Goal: Task Accomplishment & Management: Use online tool/utility

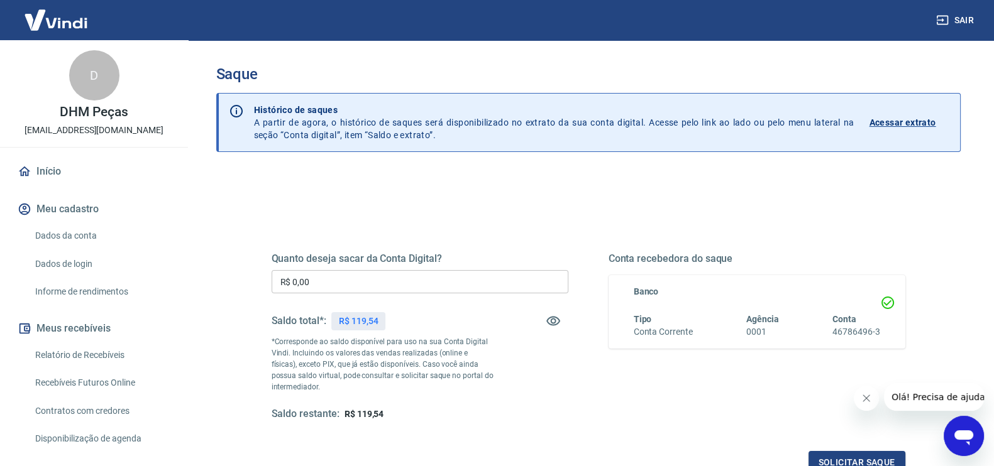
click at [445, 272] on input "R$ 0,00" at bounding box center [420, 281] width 297 height 23
click at [960, 202] on div "Saque Histórico de saques A partir de agora, o histórico de saques será disponi…" at bounding box center [588, 285] width 774 height 490
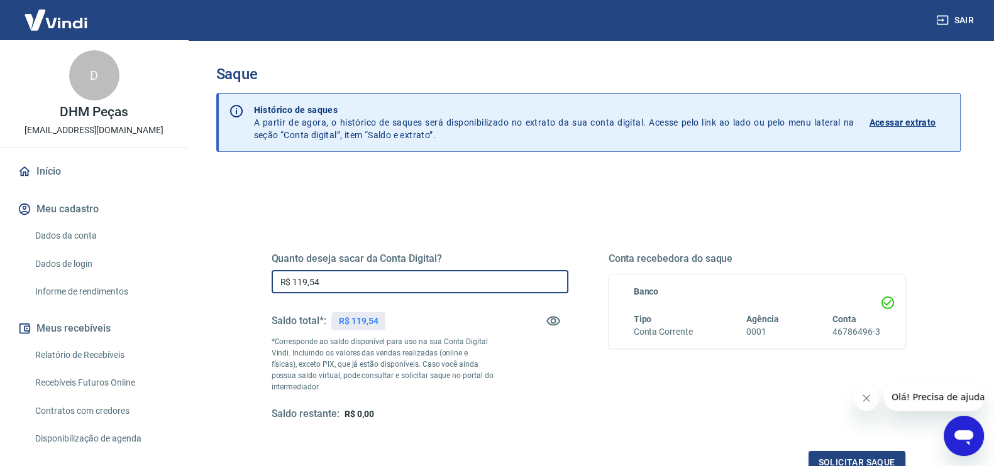
click at [466, 287] on input "R$ 119,54" at bounding box center [420, 281] width 297 height 23
type input "R$ 119,54"
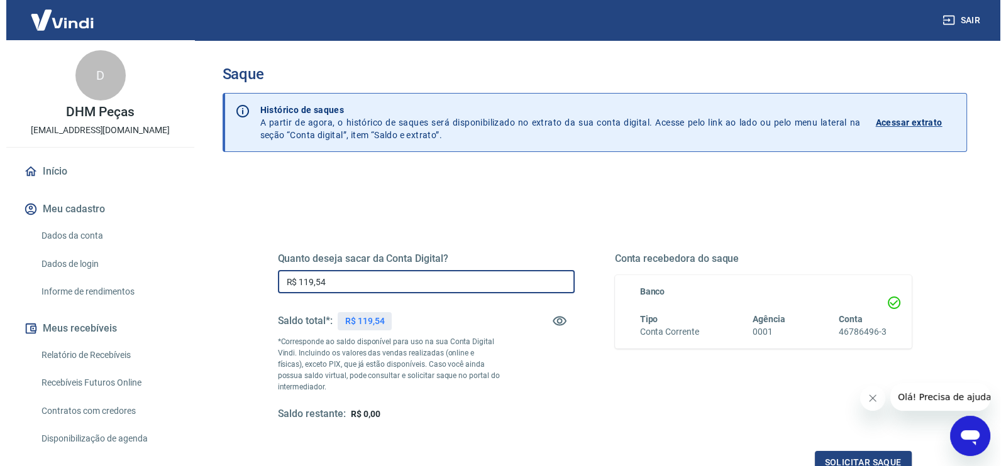
scroll to position [78, 0]
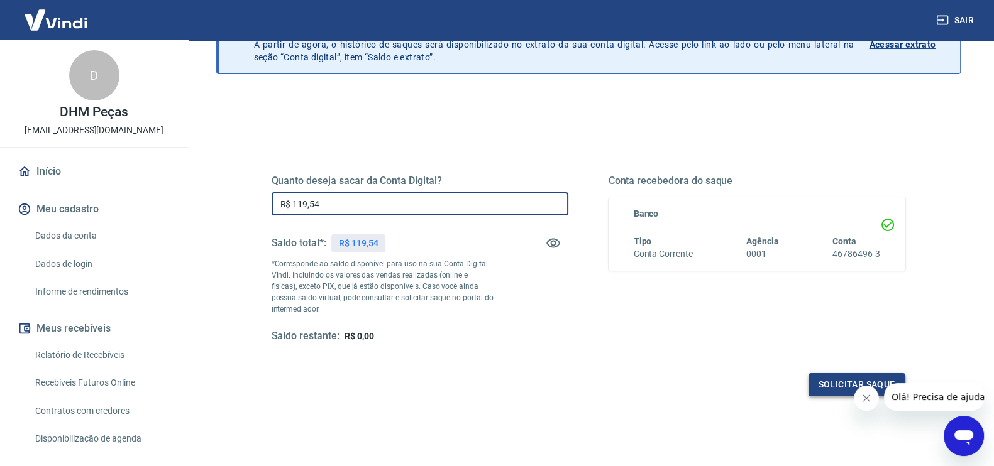
click at [839, 383] on button "Solicitar saque" at bounding box center [856, 384] width 97 height 23
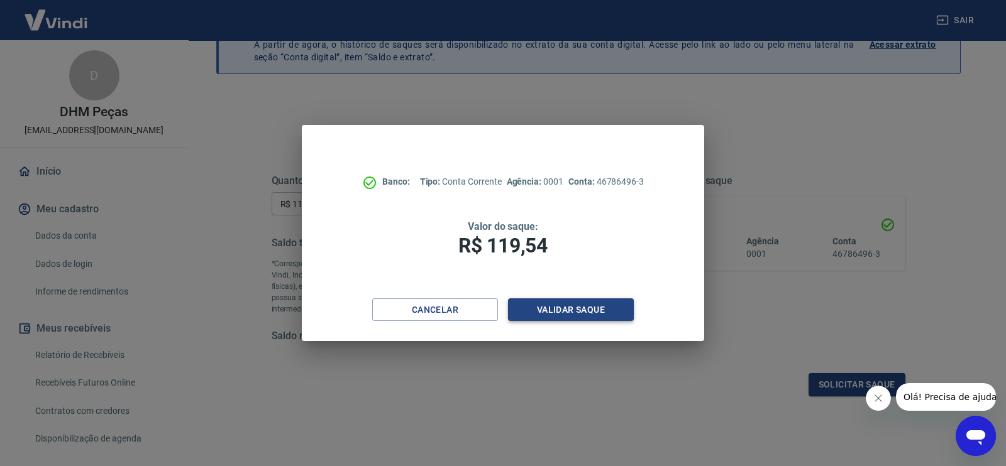
click at [583, 311] on button "Validar saque" at bounding box center [571, 310] width 126 height 23
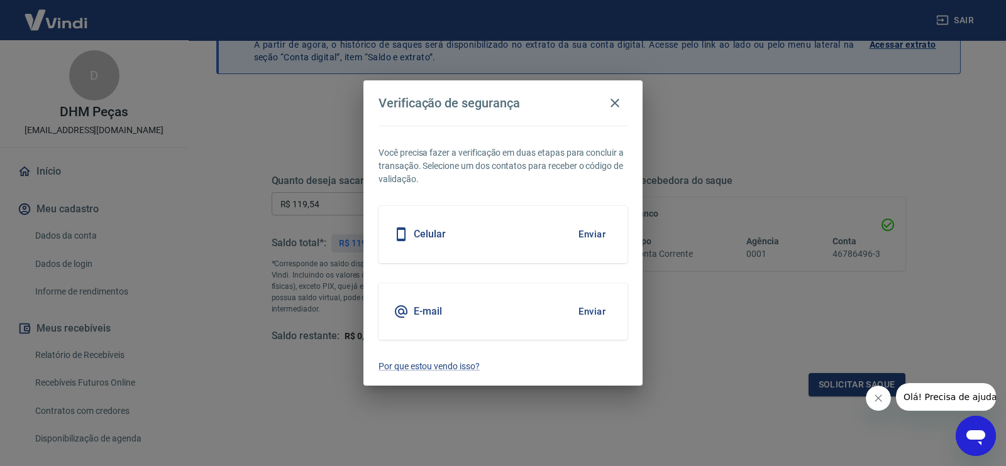
click at [595, 312] on button "Enviar" at bounding box center [591, 312] width 41 height 26
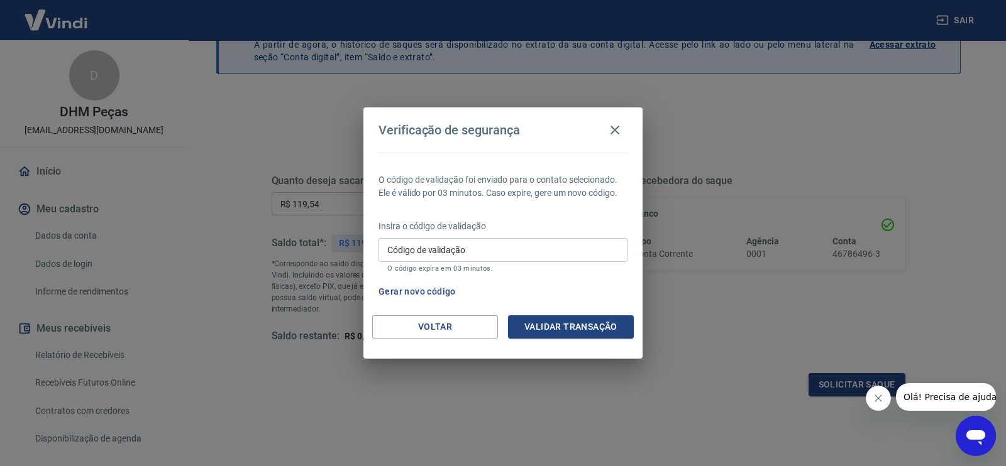
click at [500, 239] on input "Código de validação" at bounding box center [502, 249] width 249 height 23
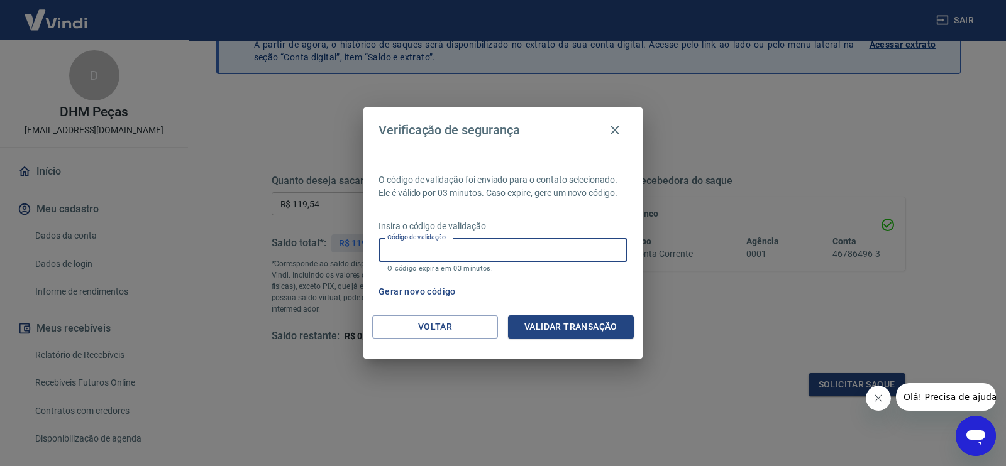
paste input "752301"
type input "752301"
click at [575, 316] on button "Validar transação" at bounding box center [571, 327] width 126 height 23
